Goal: Task Accomplishment & Management: Manage account settings

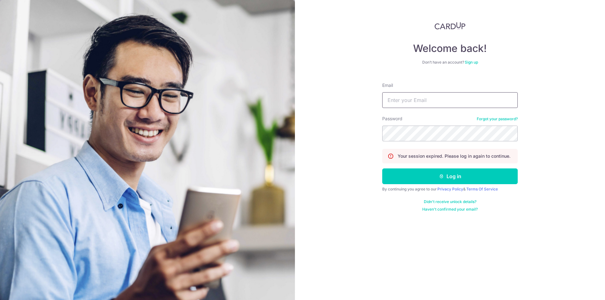
drag, startPoint x: 0, startPoint y: 0, endPoint x: 441, endPoint y: 102, distance: 452.3
click at [441, 102] on input "Email" at bounding box center [450, 100] width 136 height 16
type input "[EMAIL_ADDRESS][DOMAIN_NAME]"
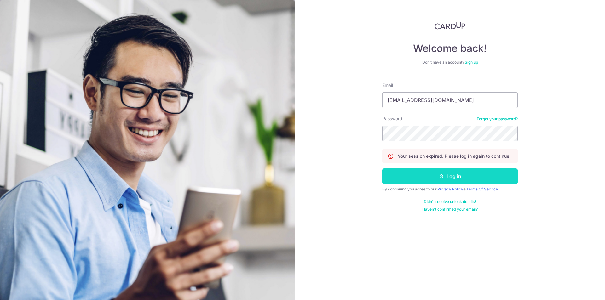
click at [421, 176] on button "Log in" at bounding box center [450, 177] width 136 height 16
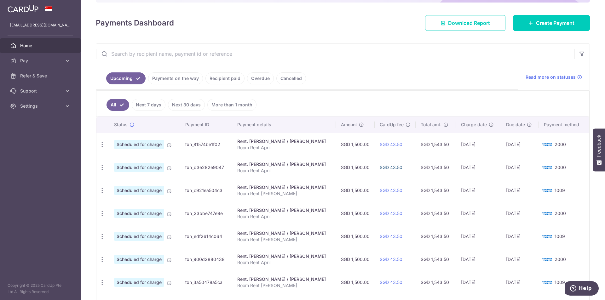
scroll to position [95, 0]
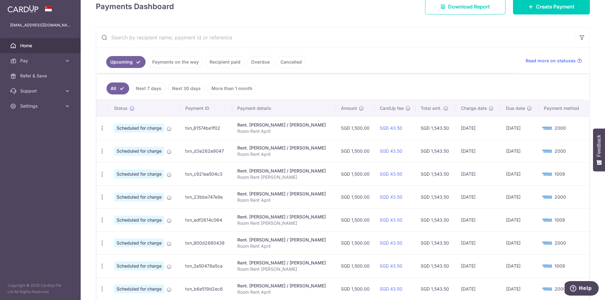
click at [167, 63] on link "Payments on the way" at bounding box center [175, 62] width 55 height 12
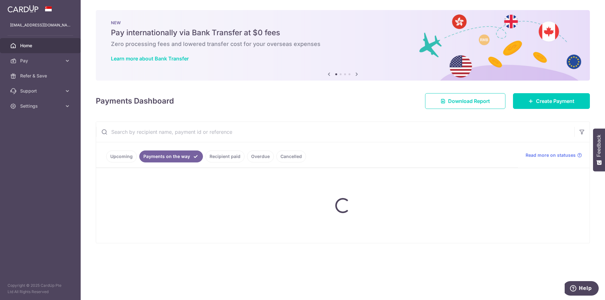
scroll to position [0, 0]
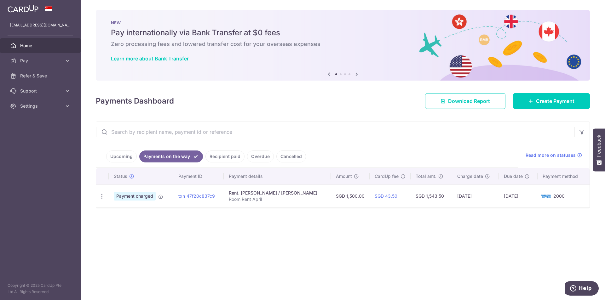
click at [116, 156] on link "Upcoming" at bounding box center [121, 157] width 31 height 12
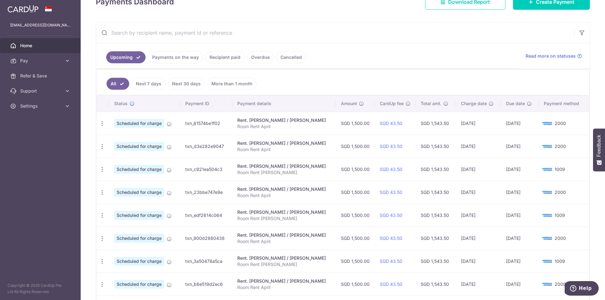
scroll to position [95, 0]
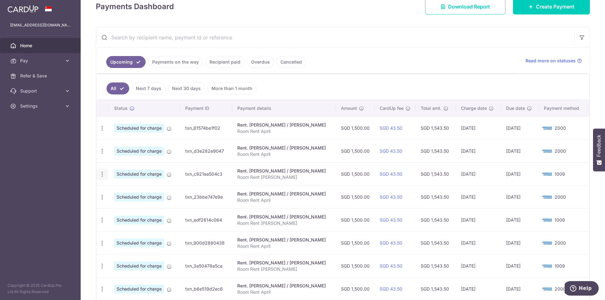
click at [101, 174] on icon "button" at bounding box center [102, 174] width 7 height 7
click at [124, 191] on span "Update payment" at bounding box center [135, 192] width 43 height 8
radio input "true"
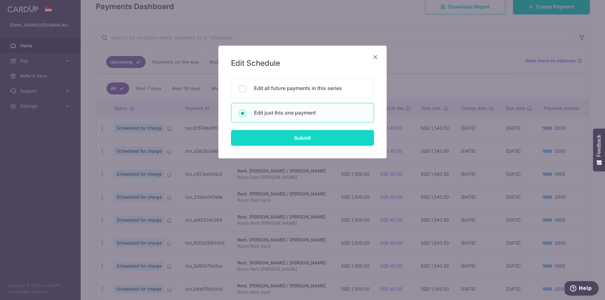
click at [293, 138] on input "Submit" at bounding box center [302, 138] width 143 height 16
radio input "true"
type input "1,500.00"
type input "30/12/2025"
type input "Room Rent Aroi Santos"
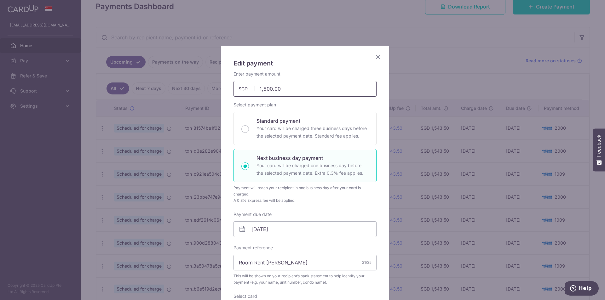
drag, startPoint x: 261, startPoint y: 89, endPoint x: 269, endPoint y: 88, distance: 8.6
click at [269, 88] on input "1,500.00" at bounding box center [305, 89] width 143 height 16
type input "1,450.00"
click at [344, 107] on div "Select payment plan Standard payment Your card will be charged three business d…" at bounding box center [305, 153] width 143 height 102
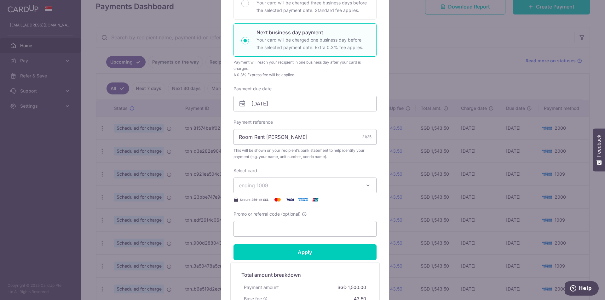
scroll to position [126, 0]
click at [255, 103] on input "30/12/2025" at bounding box center [305, 104] width 143 height 16
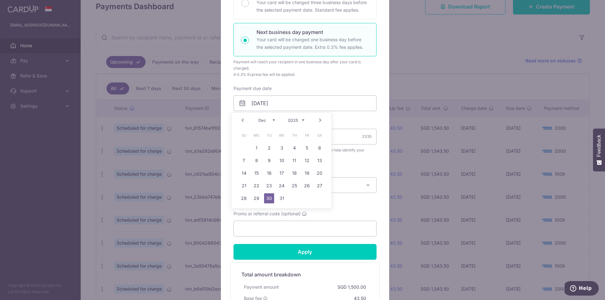
click at [244, 122] on link "Prev" at bounding box center [243, 121] width 8 height 8
click at [243, 122] on div "Prev Next Oct Nov Dec 2025 2026 2027 2028 2029 2030 2031 2032 2033 2034 2035" at bounding box center [281, 120] width 100 height 15
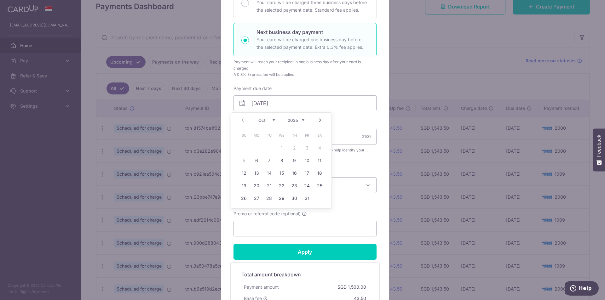
click at [243, 122] on div "Prev Next Oct Nov Dec 2025 2026 2027 2028 2029 2030 2031 2032 2033 2034 2035" at bounding box center [281, 120] width 100 height 15
click at [257, 160] on link "6" at bounding box center [257, 161] width 10 height 10
type input "06/10/2025"
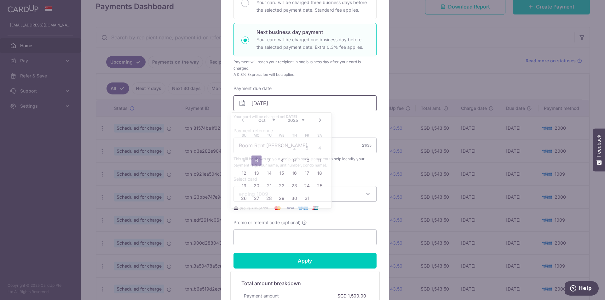
click at [252, 104] on input "06/10/2025" at bounding box center [305, 104] width 143 height 16
click at [257, 160] on link "6" at bounding box center [257, 161] width 10 height 10
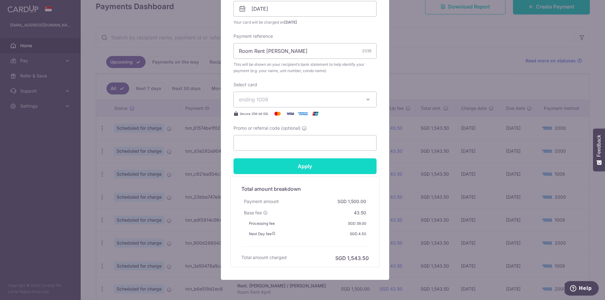
click at [302, 168] on input "Apply" at bounding box center [305, 167] width 143 height 16
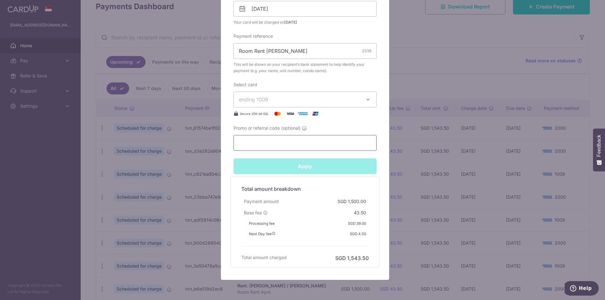
type input "Successfully Applied"
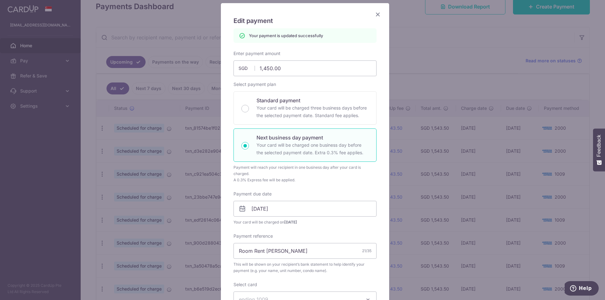
scroll to position [22, 0]
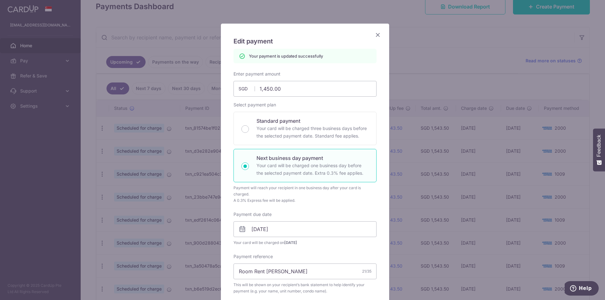
click at [376, 36] on icon "Close" at bounding box center [378, 35] width 8 height 8
